Goal: Find specific page/section: Find specific page/section

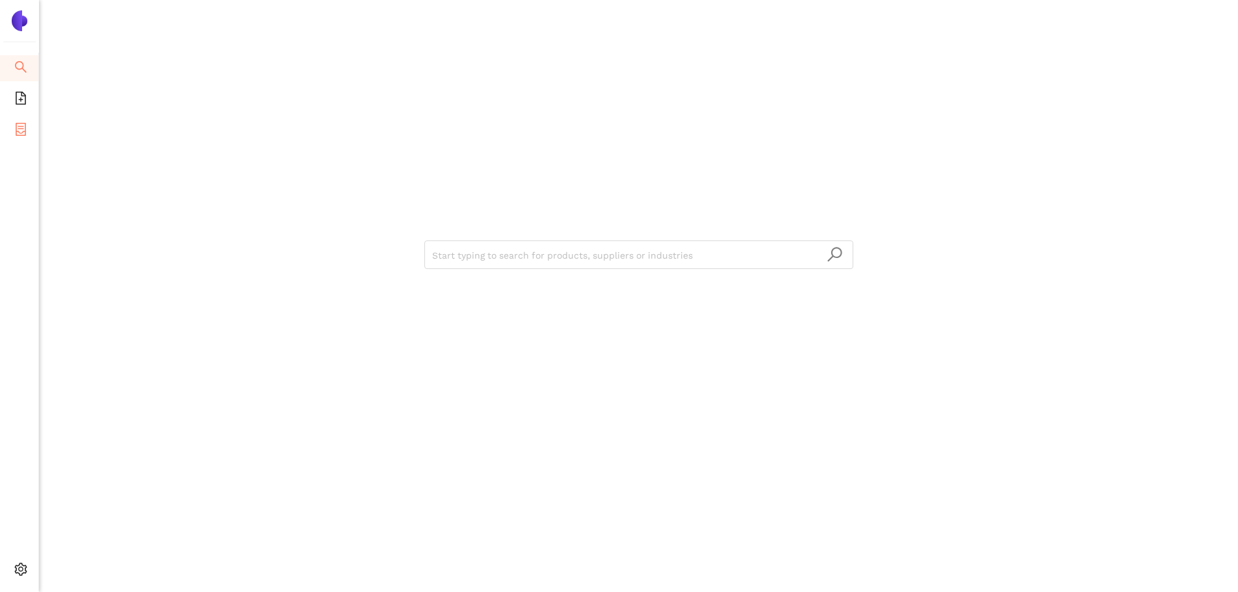
click at [21, 129] on icon "container" at bounding box center [20, 129] width 13 height 13
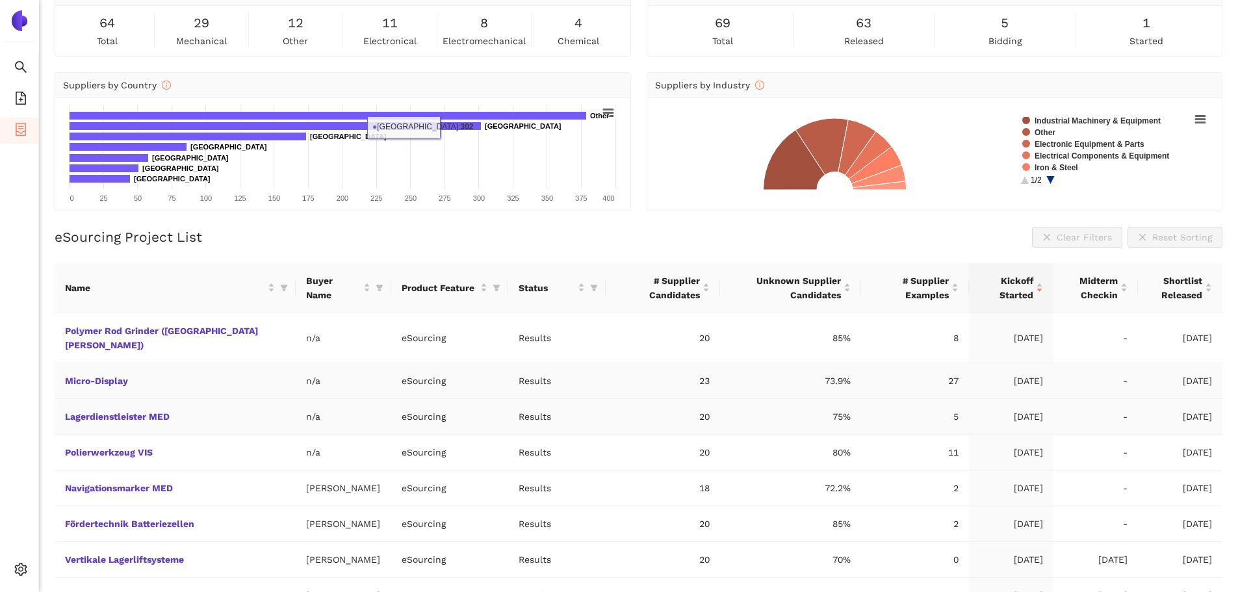
scroll to position [190, 0]
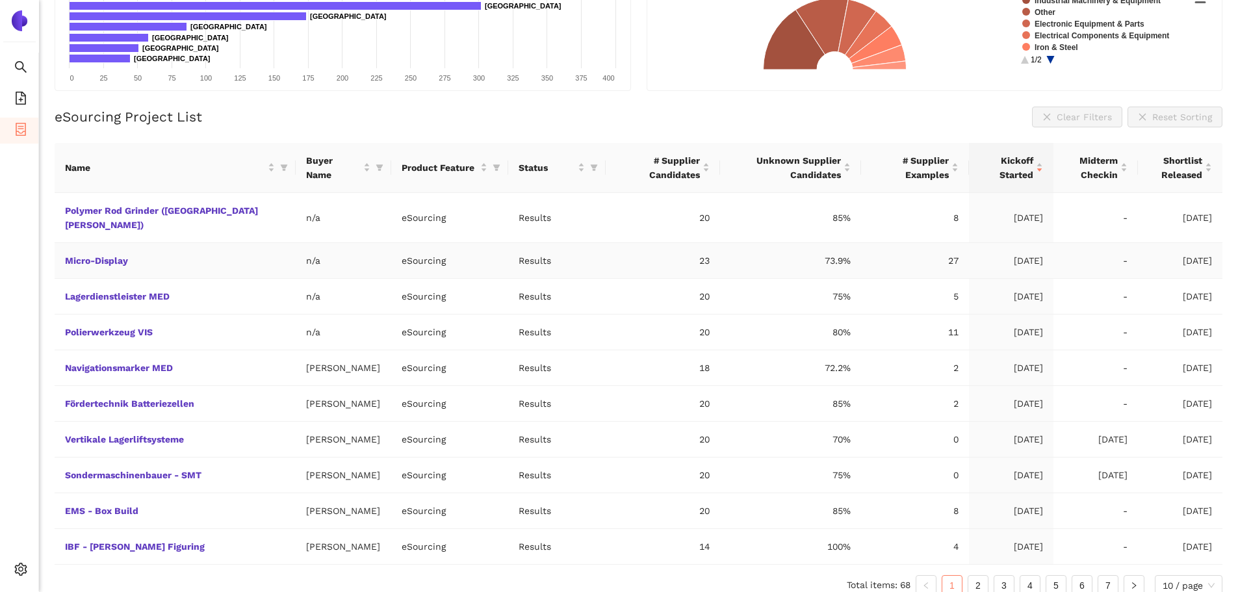
click at [296, 252] on td "n/a" at bounding box center [344, 261] width 96 height 36
drag, startPoint x: 262, startPoint y: 250, endPoint x: 218, endPoint y: 250, distance: 43.6
click at [218, 250] on tr "Micro-Display n/a eSourcing Results 23 73.9% 27 25.08.2025 - 09.09.2025" at bounding box center [639, 261] width 1168 height 36
click at [1184, 577] on span "10 / page" at bounding box center [1189, 586] width 52 height 20
click at [1183, 553] on div "100 / page" at bounding box center [1189, 560] width 53 height 14
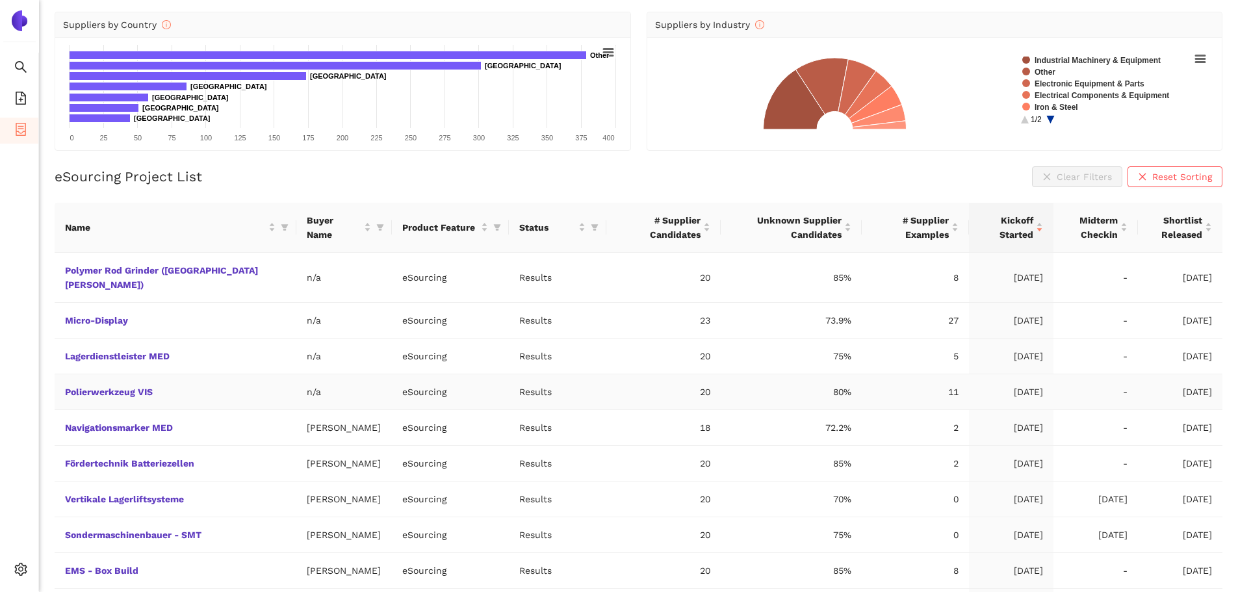
scroll to position [125, 0]
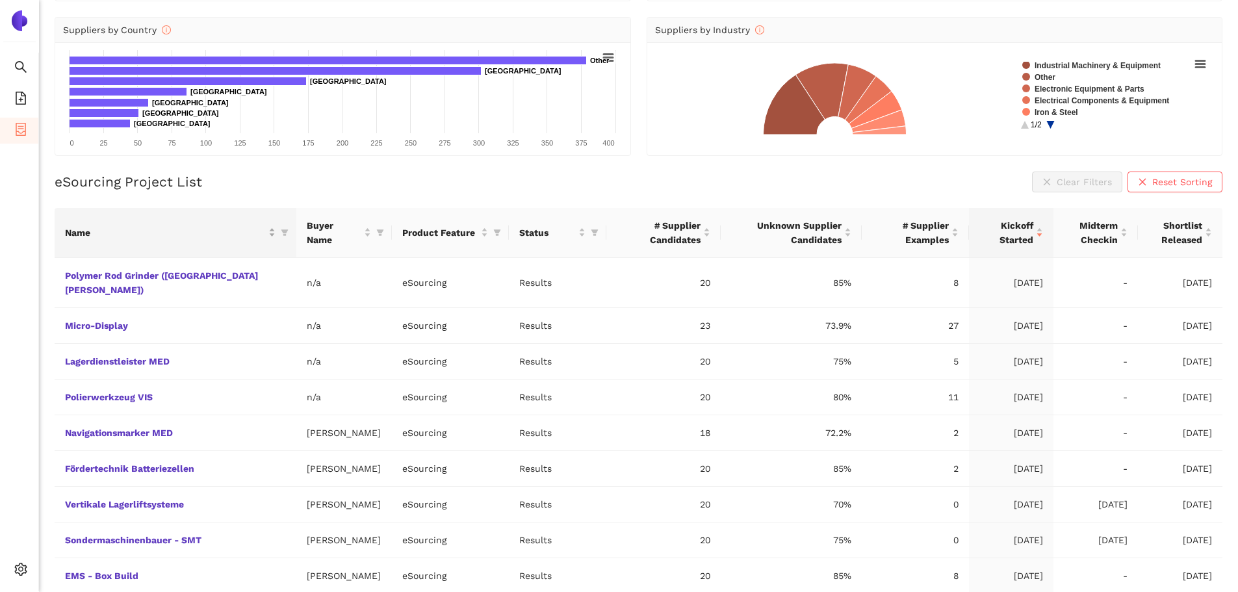
click at [239, 232] on div "Name" at bounding box center [175, 233] width 221 height 14
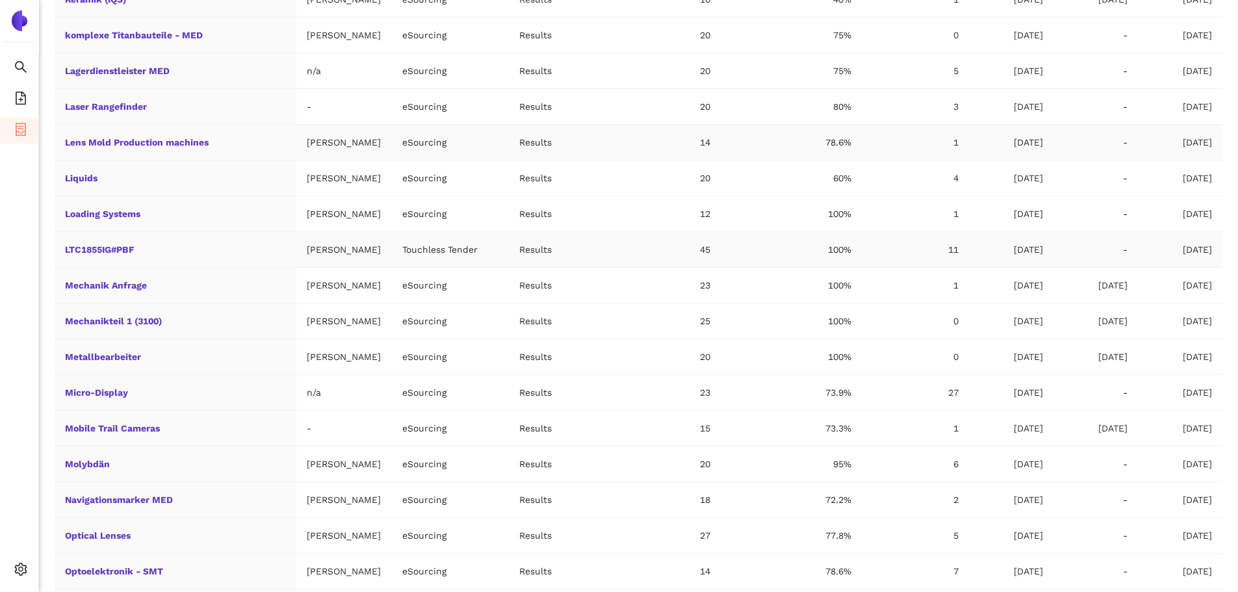
scroll to position [1426, 0]
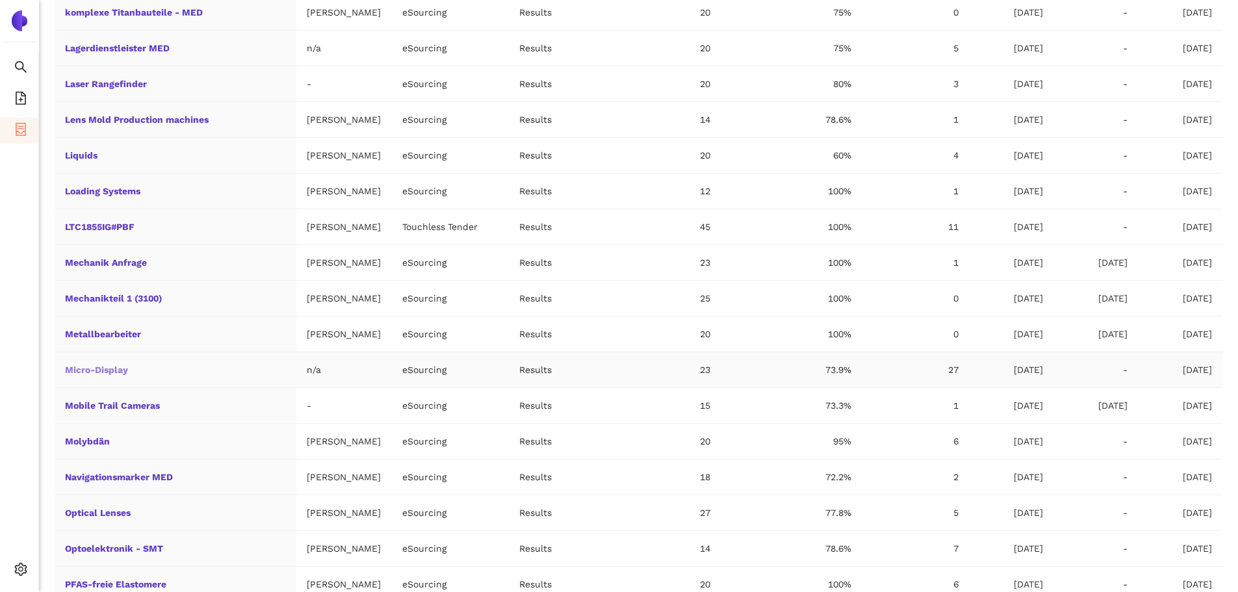
click at [0, 0] on link "Micro-Display" at bounding box center [0, 0] width 0 height 0
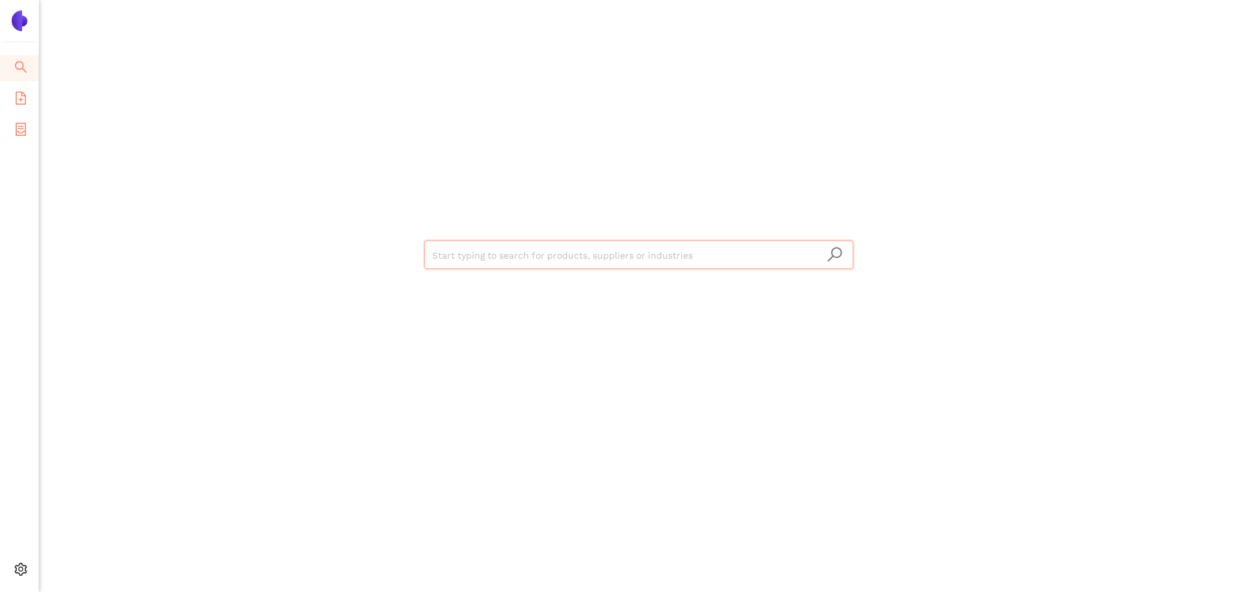
click at [10, 101] on li "eSourcing Templates" at bounding box center [19, 99] width 38 height 26
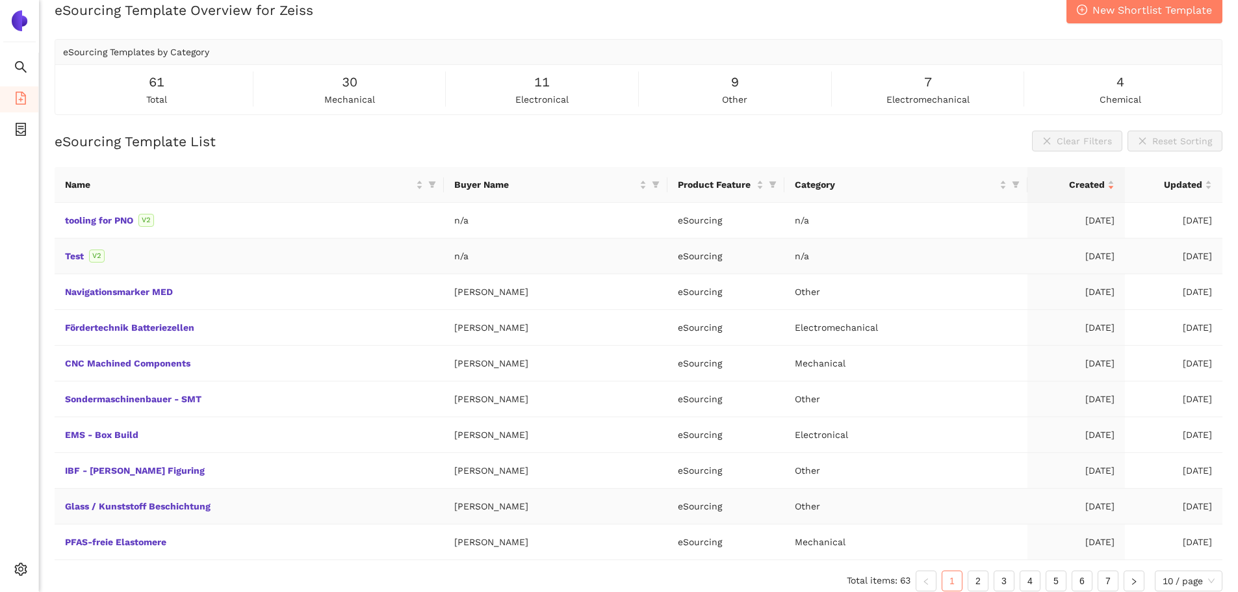
scroll to position [28, 0]
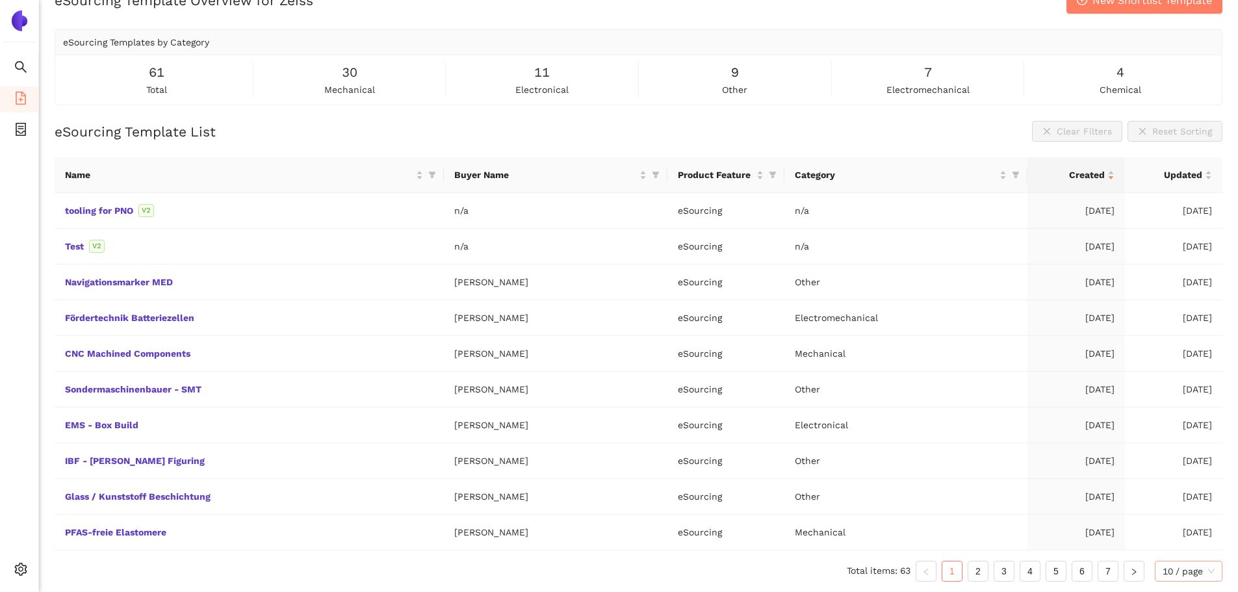
click at [1194, 578] on span "10 / page" at bounding box center [1189, 572] width 52 height 20
click at [1180, 548] on div "100 / page" at bounding box center [1189, 545] width 53 height 14
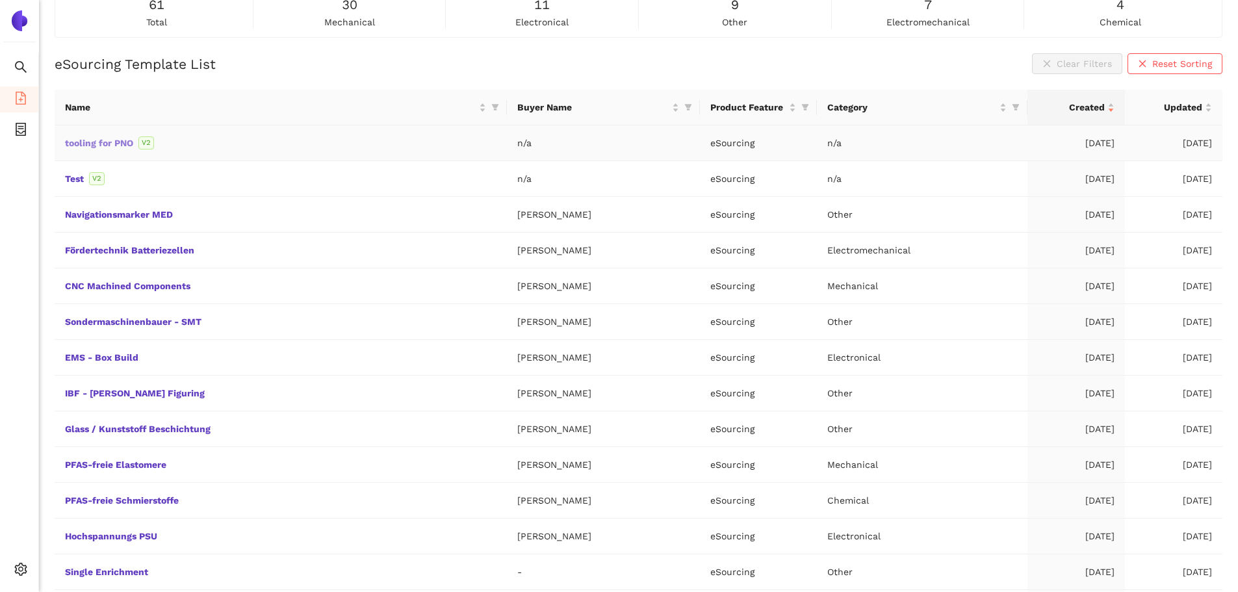
scroll to position [0, 0]
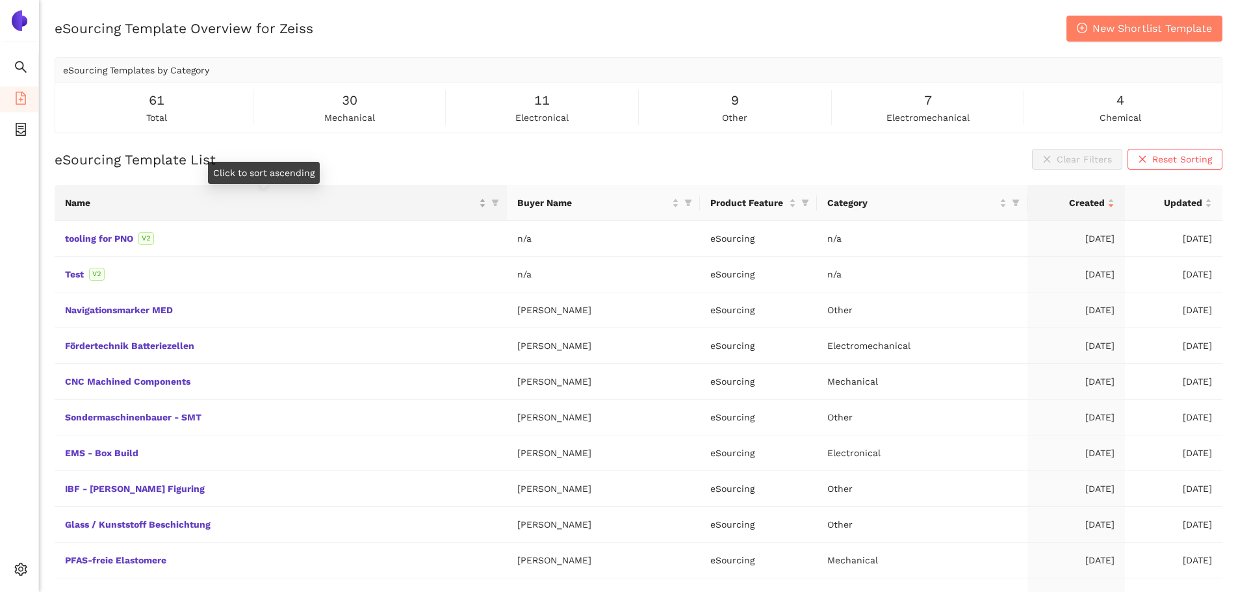
click at [456, 205] on div "Name" at bounding box center [275, 203] width 421 height 14
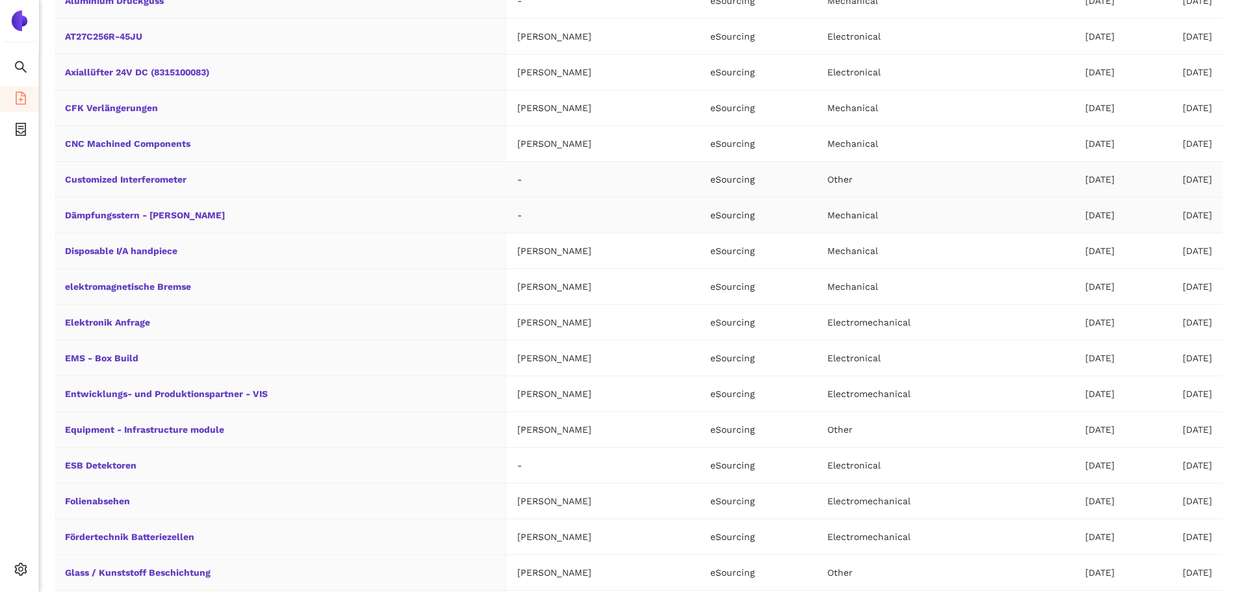
scroll to position [325, 0]
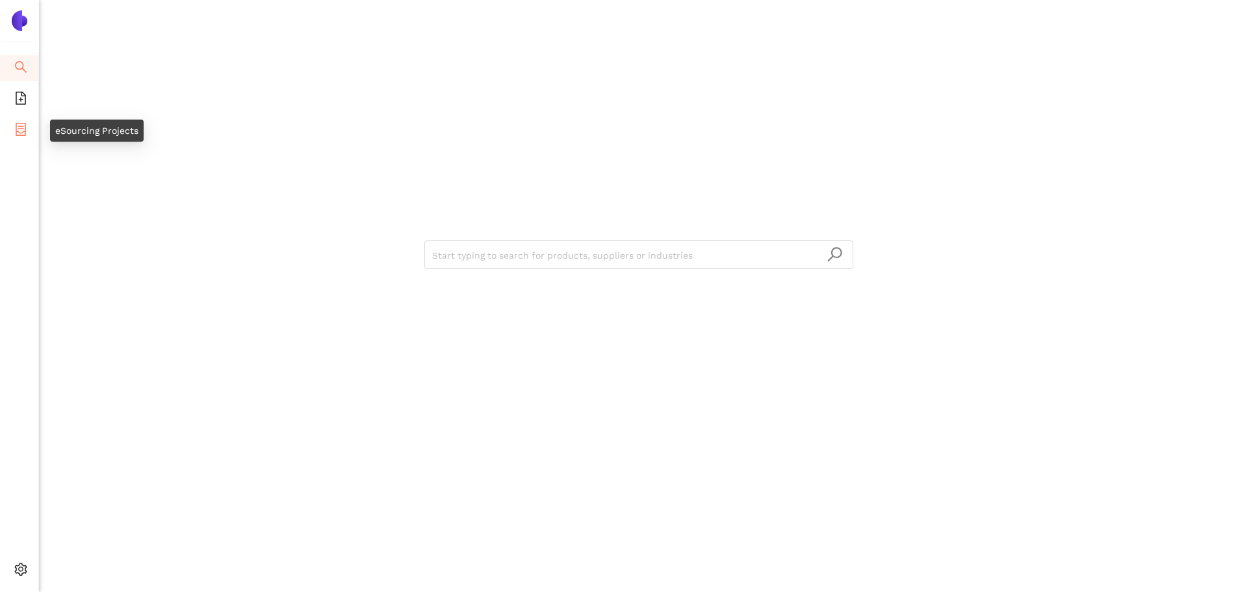
click at [12, 125] on li "eSourcing Projects" at bounding box center [19, 131] width 38 height 26
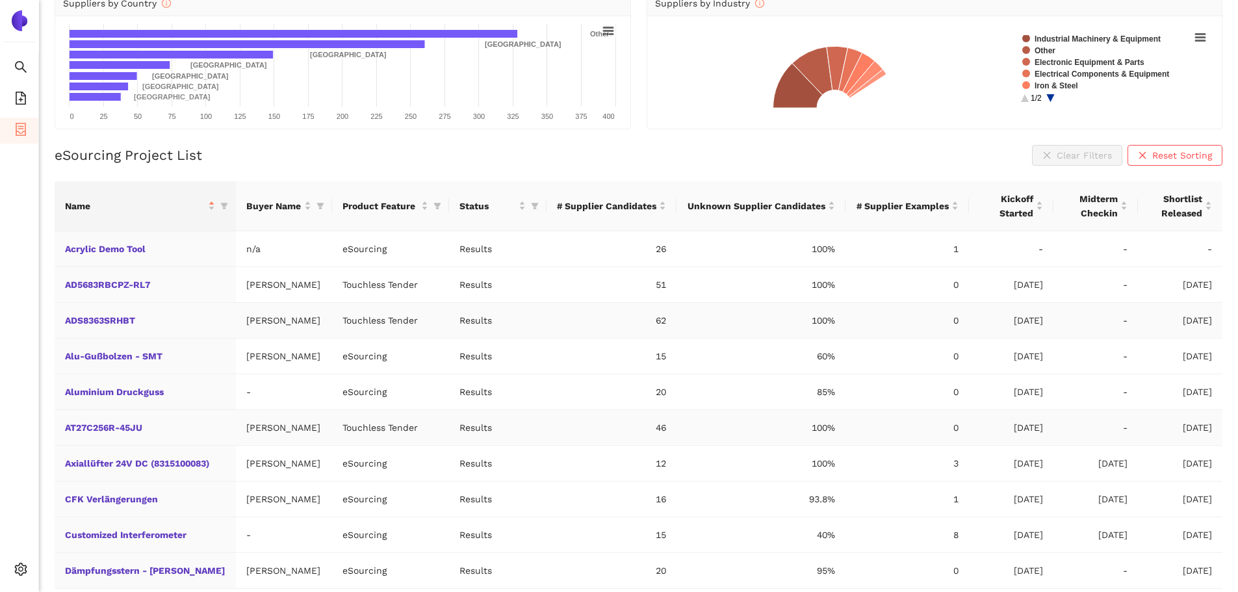
scroll to position [190, 0]
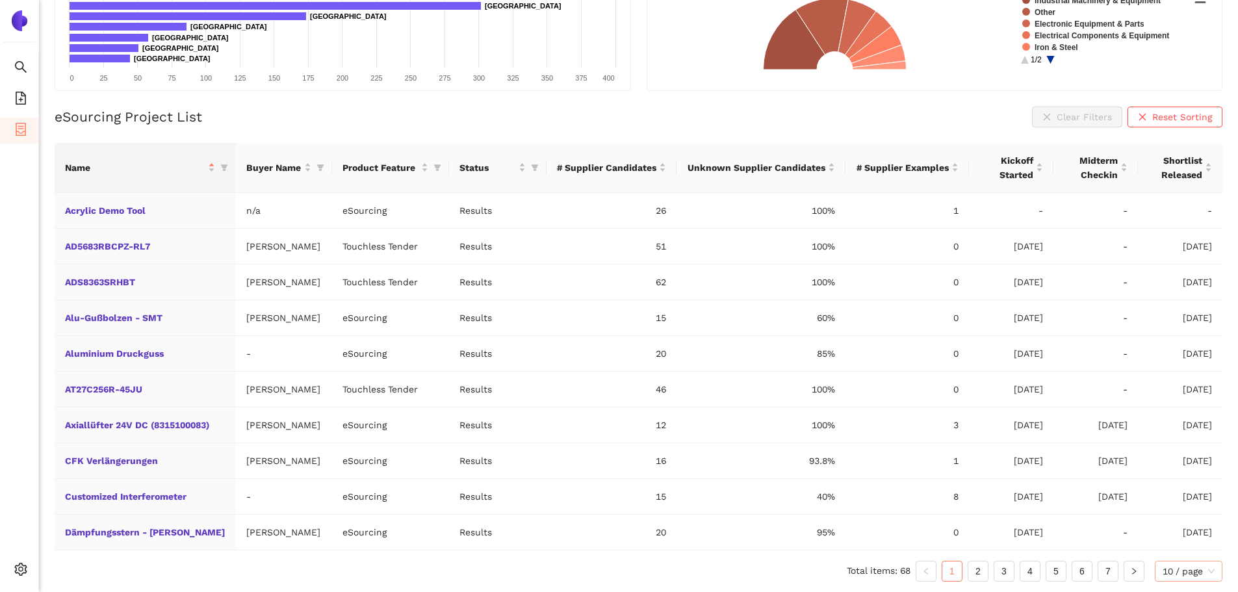
click at [1199, 579] on span "10 / page" at bounding box center [1189, 572] width 52 height 20
click at [1183, 551] on div "100 / page" at bounding box center [1189, 545] width 53 height 14
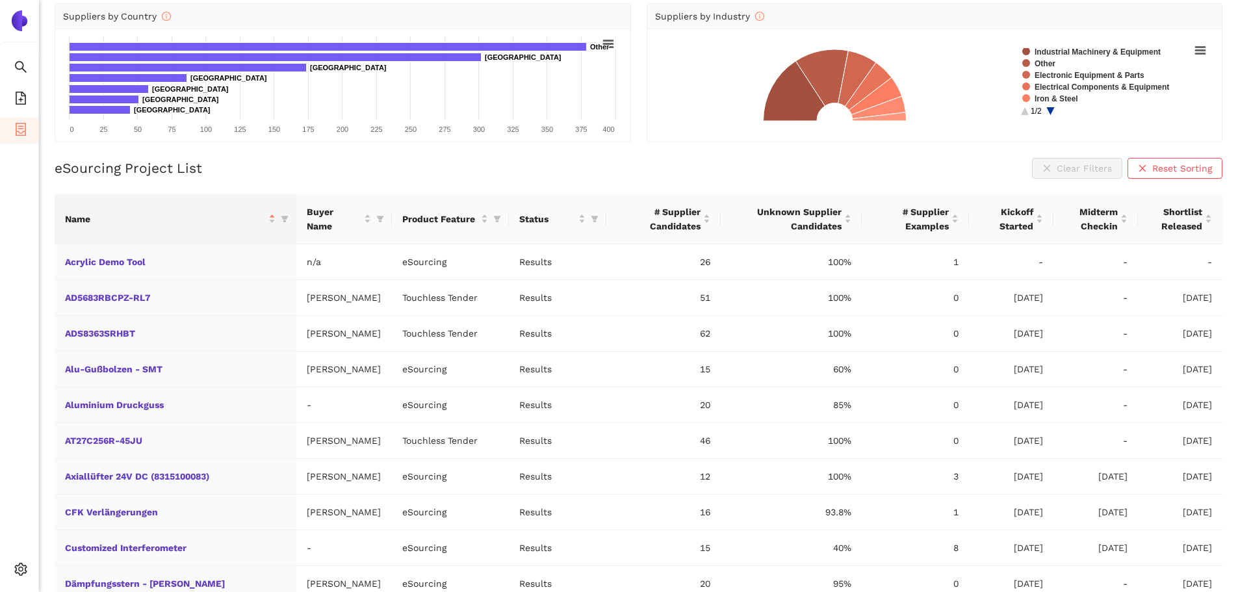
scroll to position [0, 0]
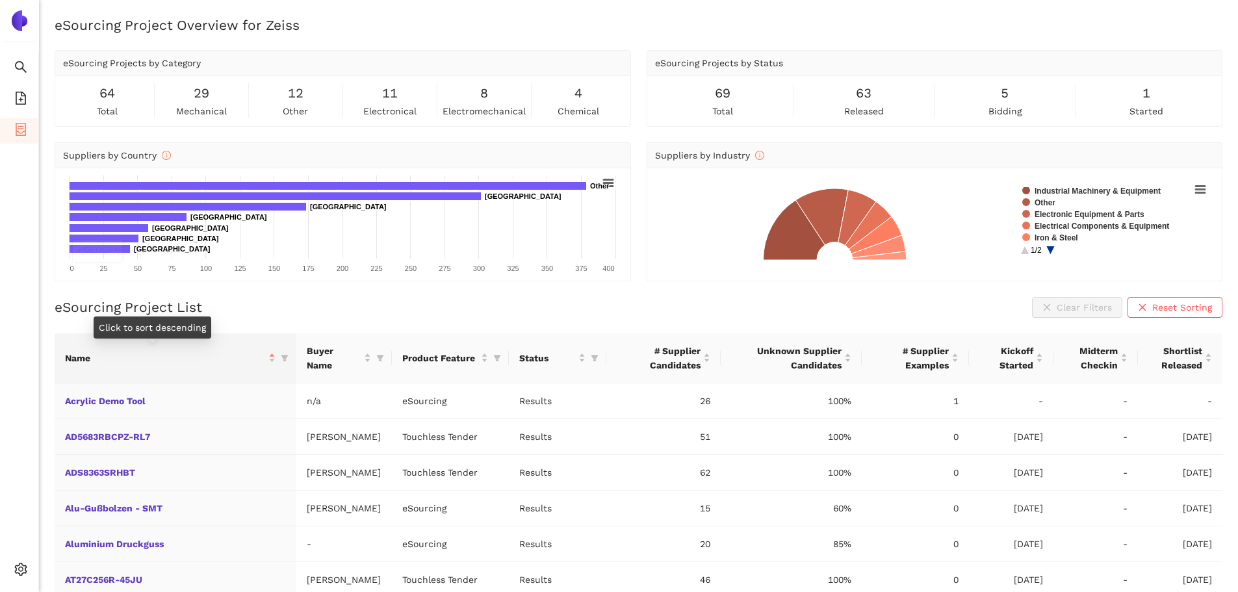
click at [239, 360] on div "Name" at bounding box center [175, 358] width 221 height 14
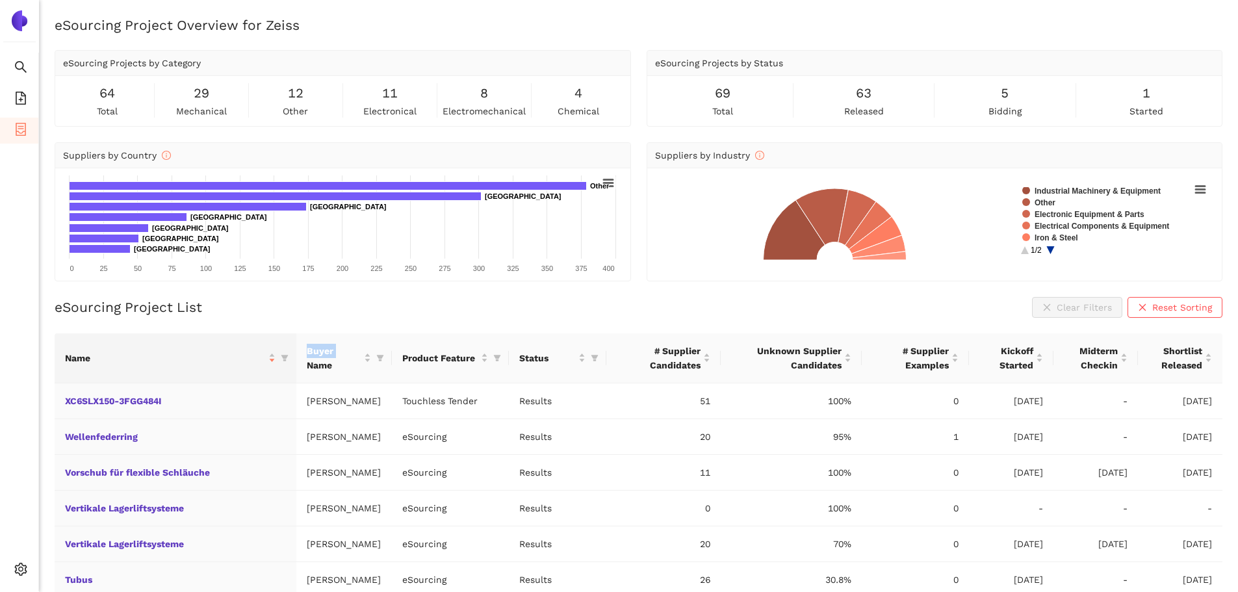
click at [239, 360] on div "Name" at bounding box center [175, 358] width 221 height 14
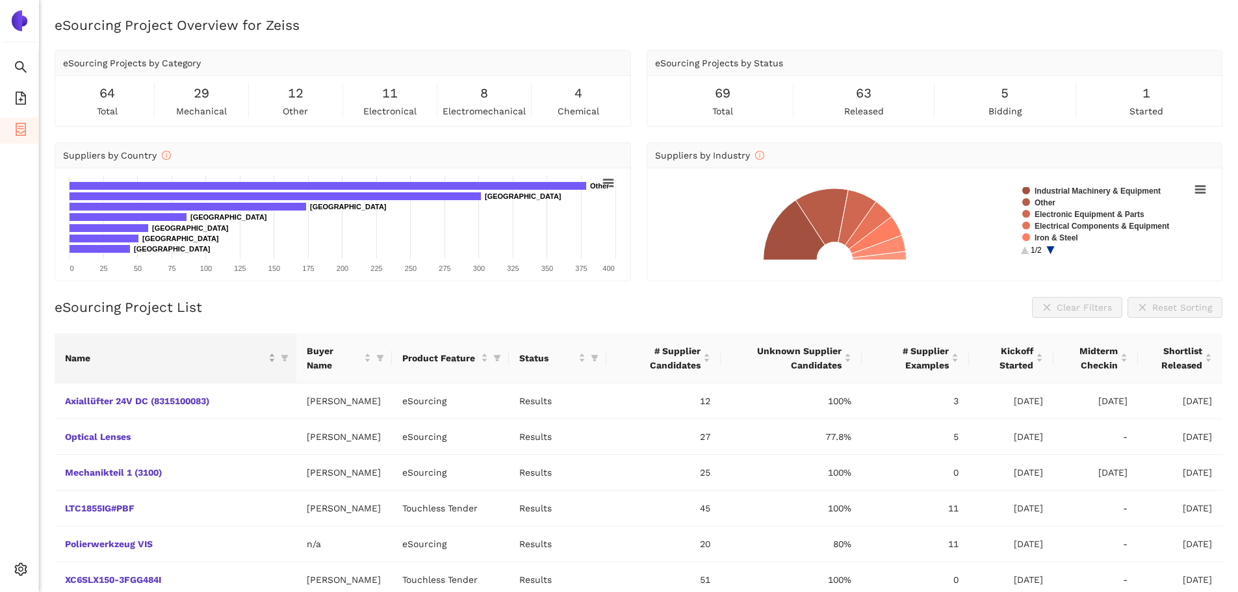
click at [229, 358] on div "Name" at bounding box center [170, 358] width 211 height 14
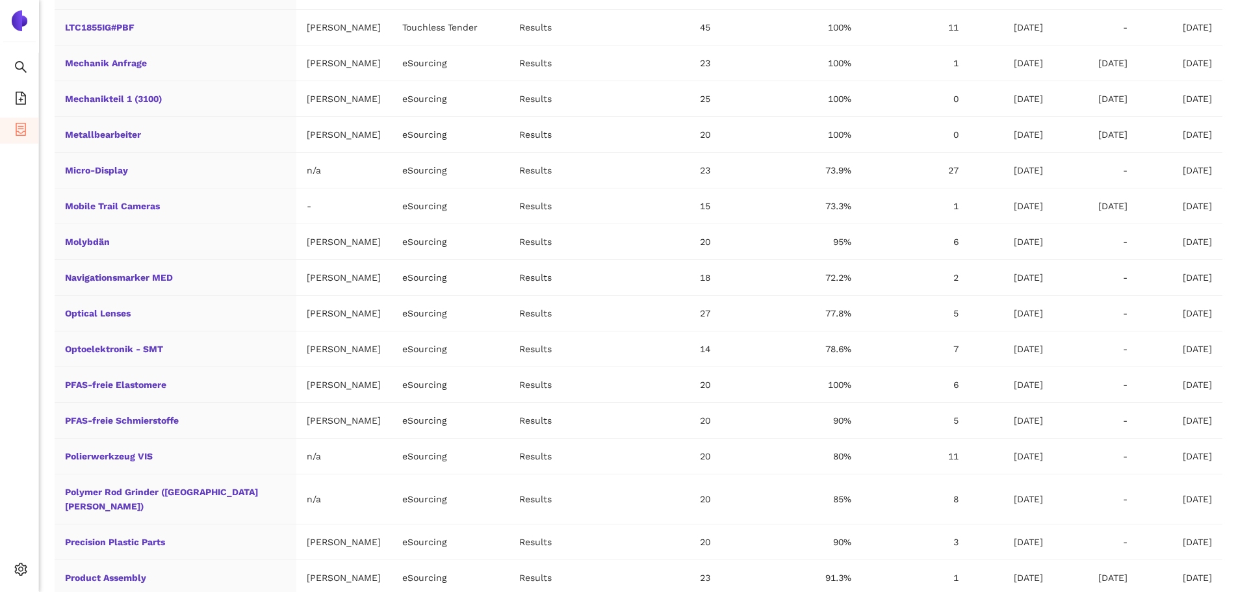
scroll to position [1560, 0]
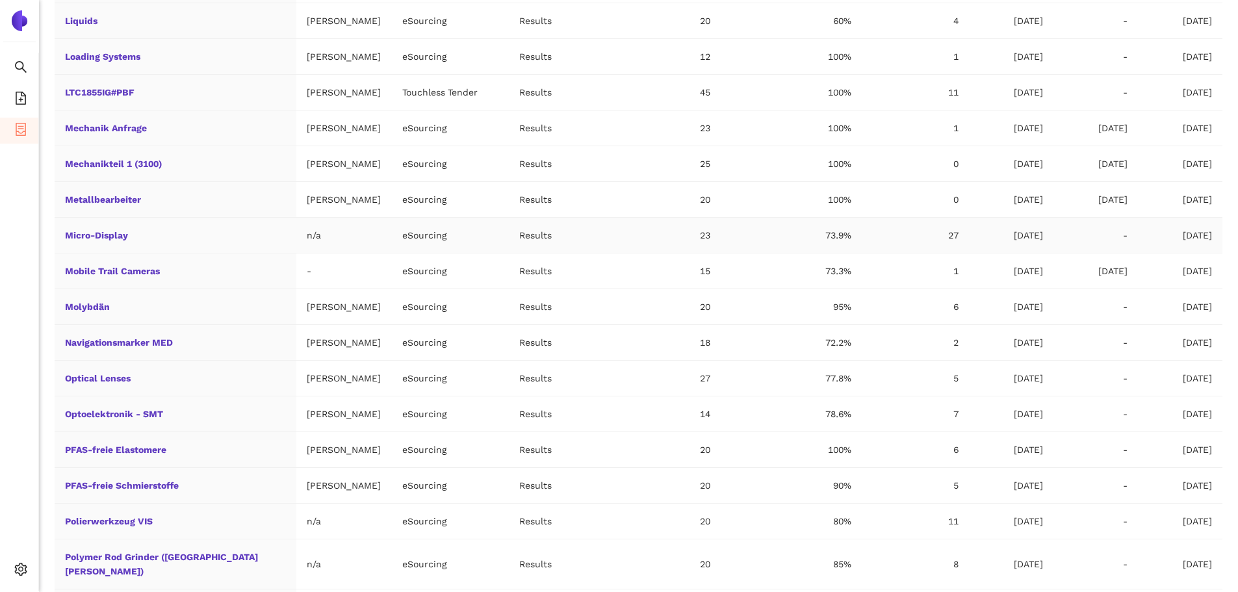
click at [184, 254] on td "Micro-Display" at bounding box center [176, 236] width 242 height 36
click at [863, 254] on td "27" at bounding box center [915, 236] width 107 height 36
drag, startPoint x: 989, startPoint y: 265, endPoint x: 1088, endPoint y: 273, distance: 99.8
click at [1050, 254] on td "25.08.2025" at bounding box center [1011, 236] width 85 height 36
